Goal: Task Accomplishment & Management: Manage account settings

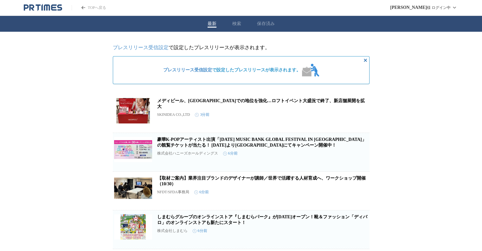
click at [55, 10] on icon "PR TIMESのトップページはこちら" at bounding box center [53, 7] width 5 height 6
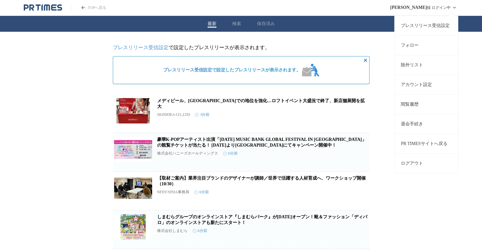
click at [457, 5] on icon at bounding box center [454, 8] width 8 height 8
click at [426, 164] on button "ログアウト" at bounding box center [425, 163] width 63 height 20
